Goal: Information Seeking & Learning: Understand process/instructions

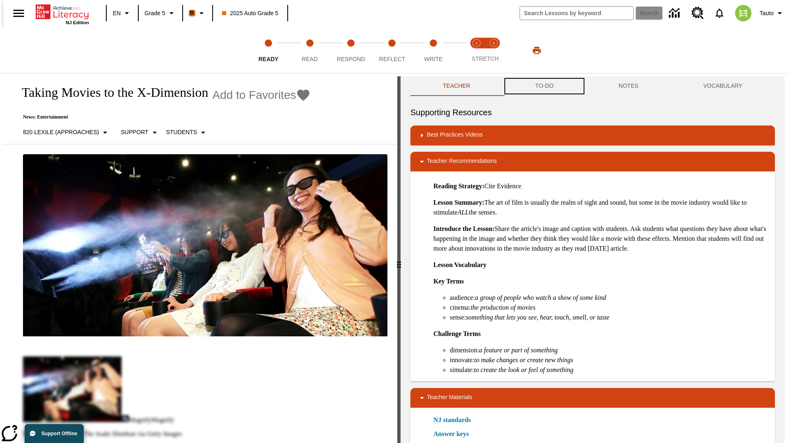
click at [544, 86] on button "TO-DO" at bounding box center [544, 86] width 83 height 20
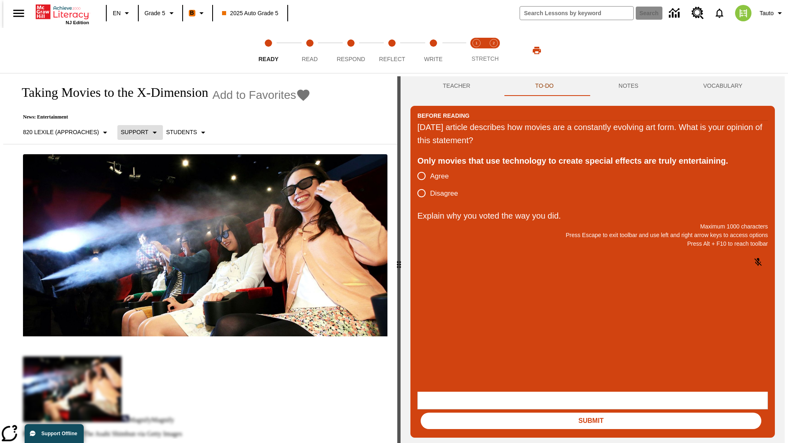
click at [136, 132] on p "Support" at bounding box center [134, 132] width 27 height 9
click at [145, 180] on p "Support" at bounding box center [145, 180] width 48 height 9
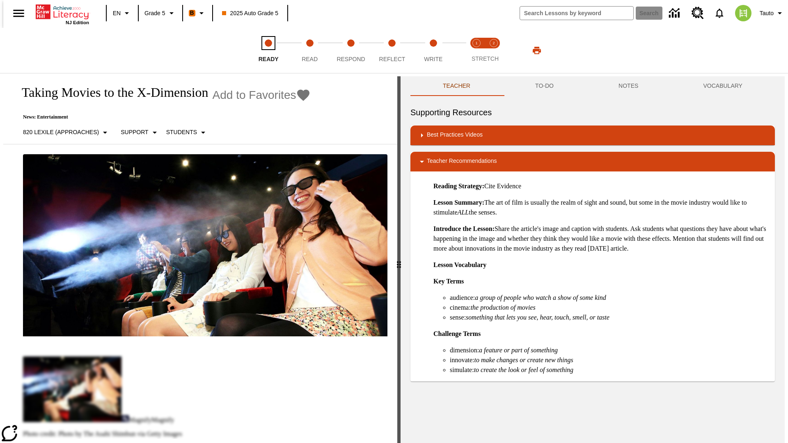
click at [268, 50] on span "Ready" at bounding box center [269, 55] width 20 height 15
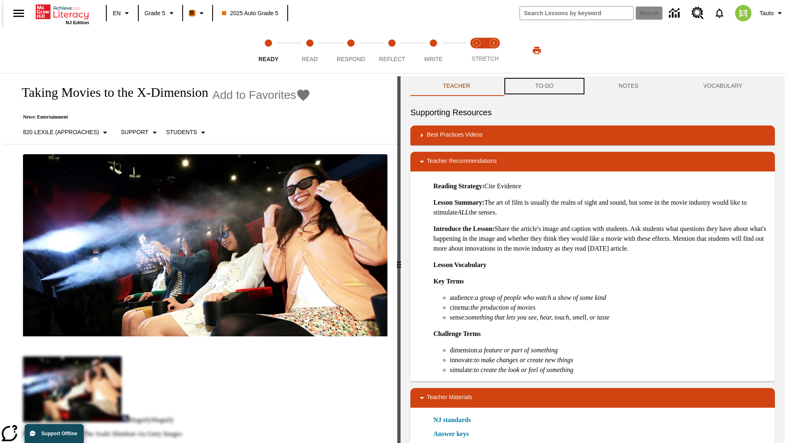
click at [544, 86] on button "TO-DO" at bounding box center [544, 86] width 83 height 20
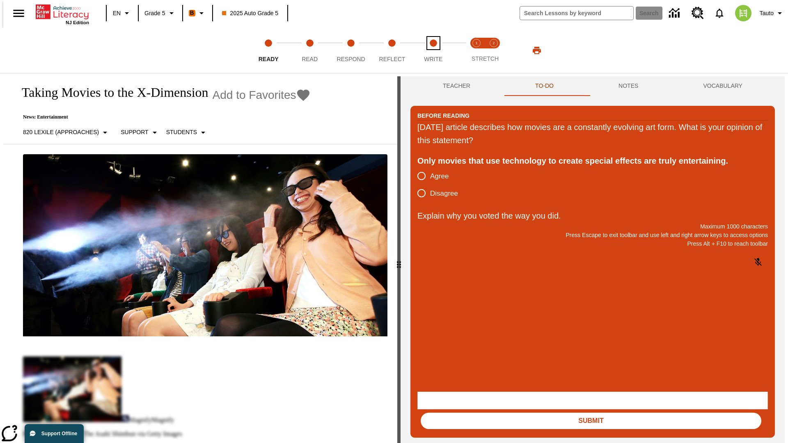
click at [433, 50] on span "Write" at bounding box center [433, 55] width 18 height 15
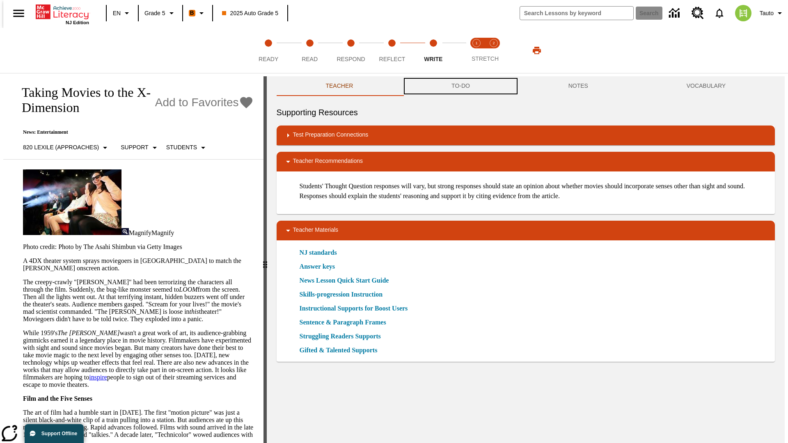
scroll to position [0, 0]
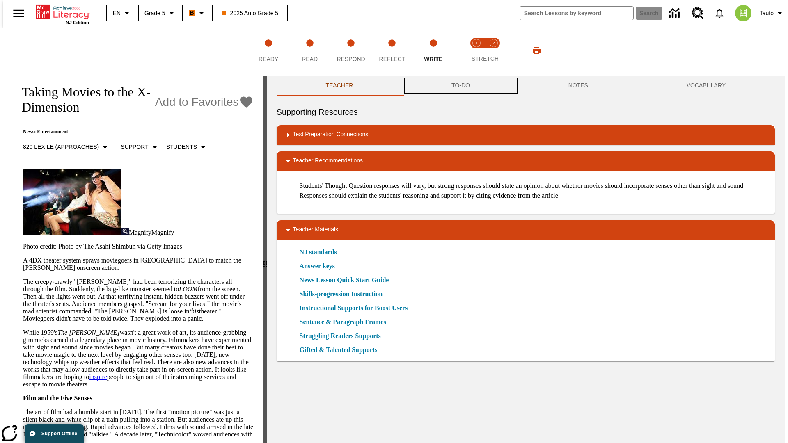
click at [460, 86] on button "TO-DO" at bounding box center [460, 86] width 117 height 20
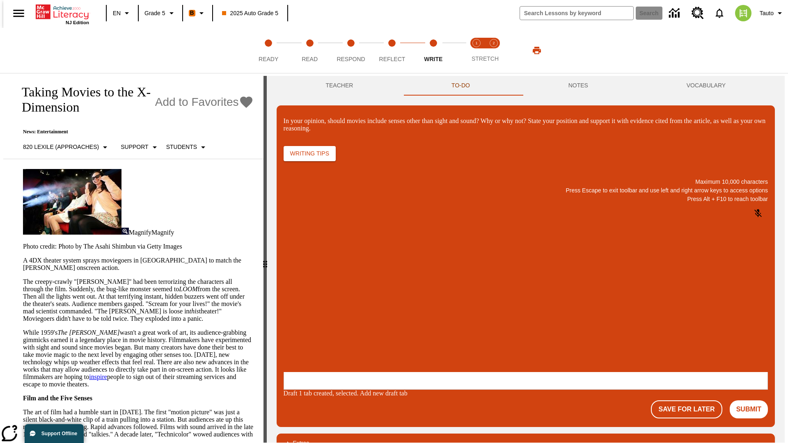
scroll to position [0, 0]
